Goal: Communication & Community: Answer question/provide support

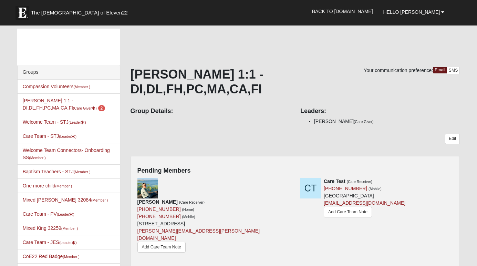
scroll to position [36, 0]
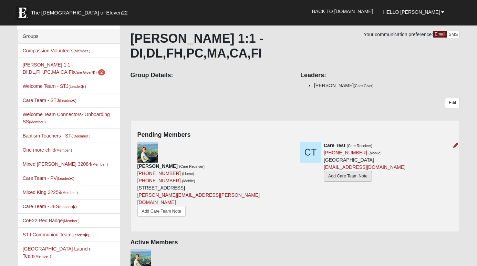
click at [345, 176] on link "Add Care Team Note" at bounding box center [348, 176] width 48 height 11
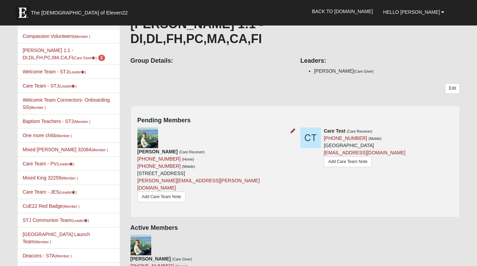
scroll to position [50, 0]
click at [36, 51] on link "Kim Fertitta 1:1 - DI,DL,FH,PC,MA,CA,FI (Care Giver ) 2" at bounding box center [64, 54] width 83 height 13
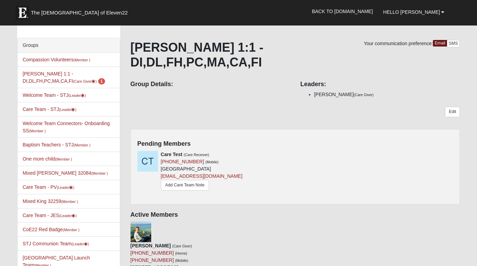
scroll to position [37, 0]
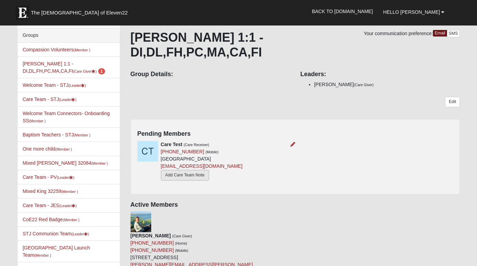
click at [194, 176] on link "Add Care Team Note" at bounding box center [185, 175] width 48 height 11
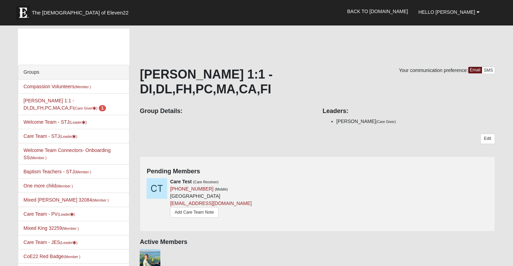
scroll to position [37, 0]
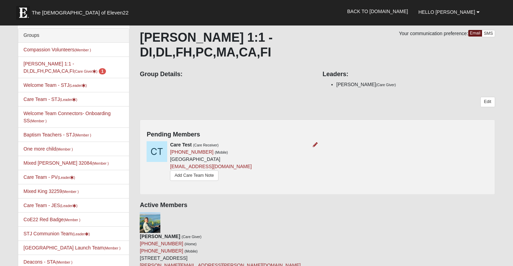
click at [160, 141] on img at bounding box center [157, 151] width 21 height 21
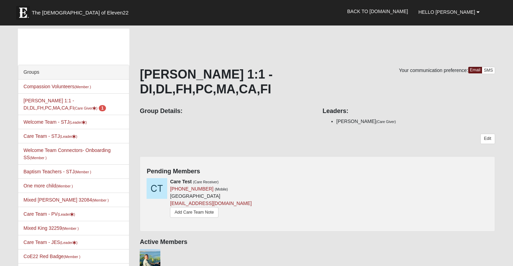
scroll to position [0, 0]
click at [33, 101] on link "Kim Fertitta 1:1 - DI,DL,FH,PC,MA,CA,FI (Care Giver ) 1" at bounding box center [64, 104] width 83 height 13
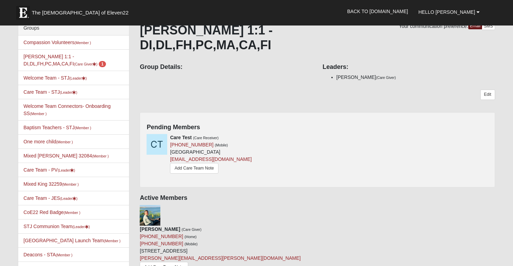
scroll to position [38, 0]
